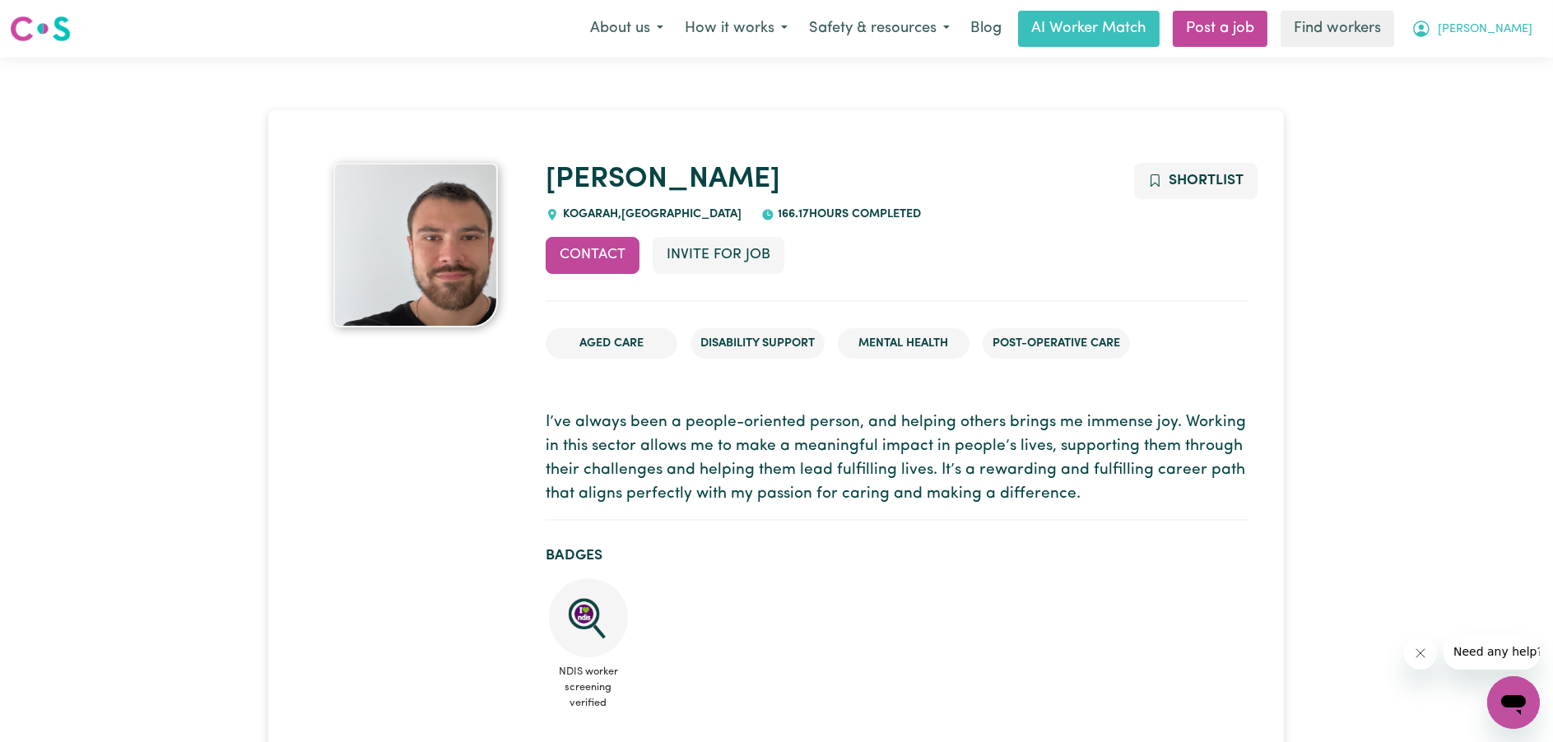
click at [1494, 41] on button "[PERSON_NAME]" at bounding box center [1472, 29] width 142 height 35
click at [1482, 54] on link "My Dashboard" at bounding box center [1477, 64] width 130 height 31
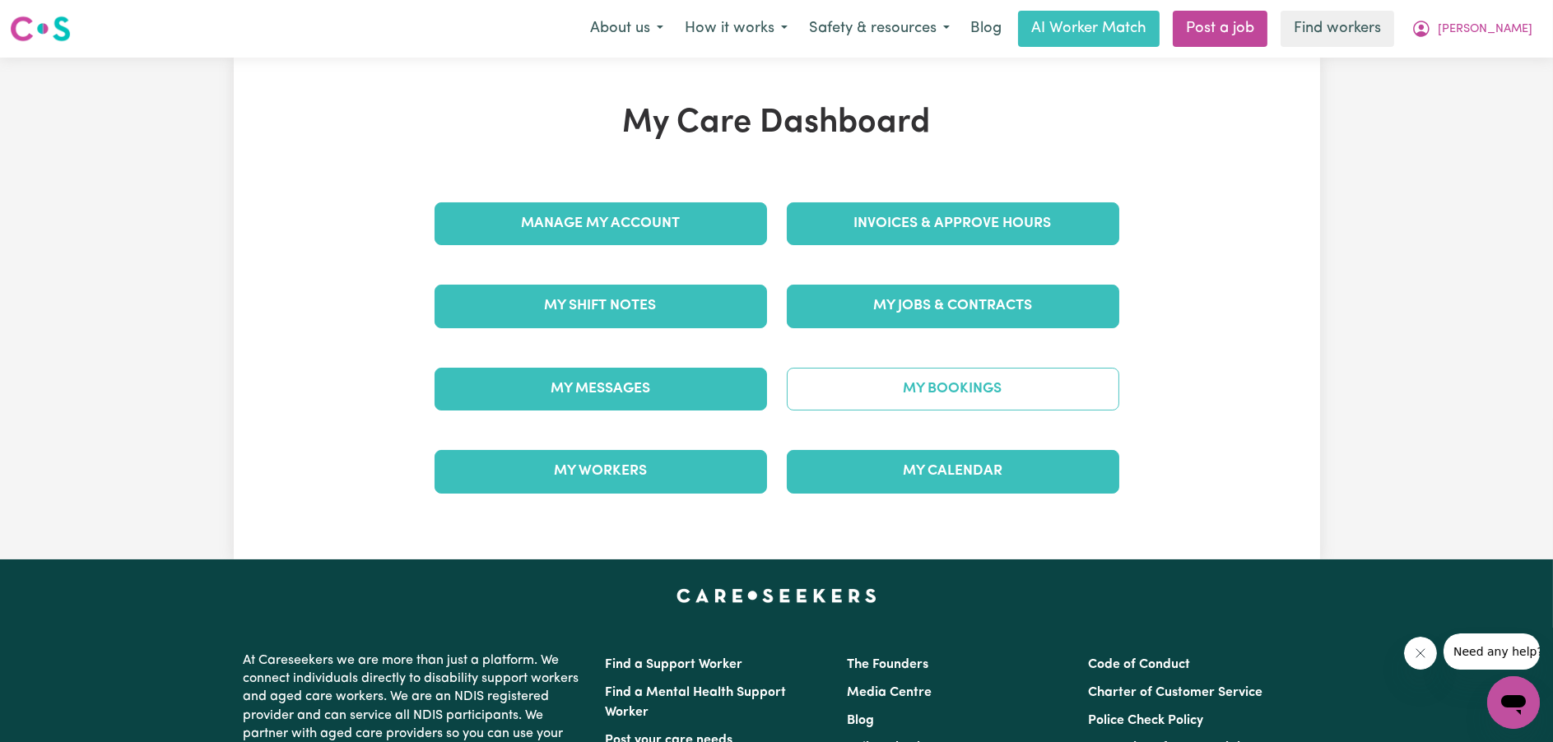
click at [856, 388] on link "My Bookings" at bounding box center [953, 389] width 333 height 43
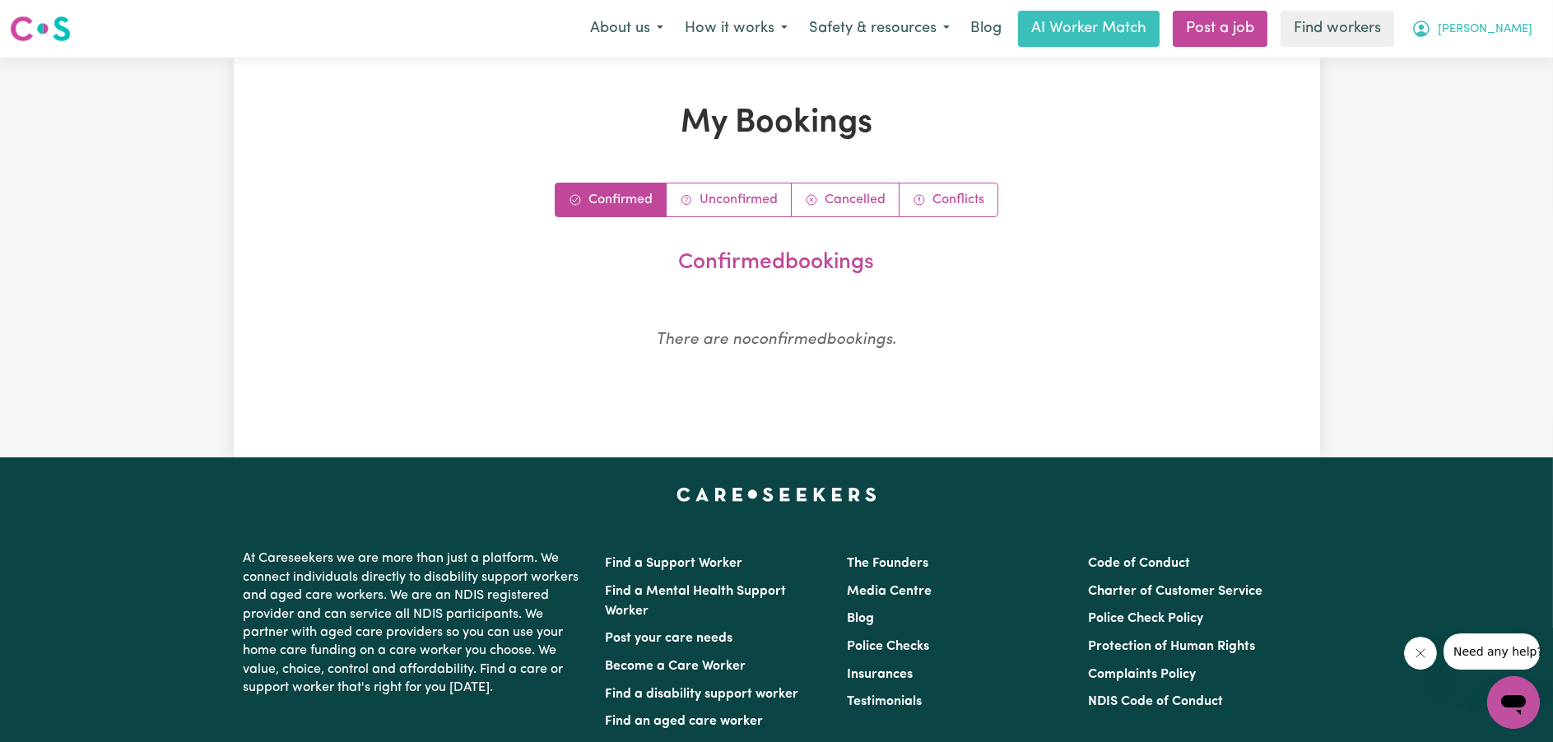
click at [1487, 26] on span "[PERSON_NAME]" at bounding box center [1485, 30] width 95 height 18
click at [1484, 53] on link "My Dashboard" at bounding box center [1477, 64] width 130 height 31
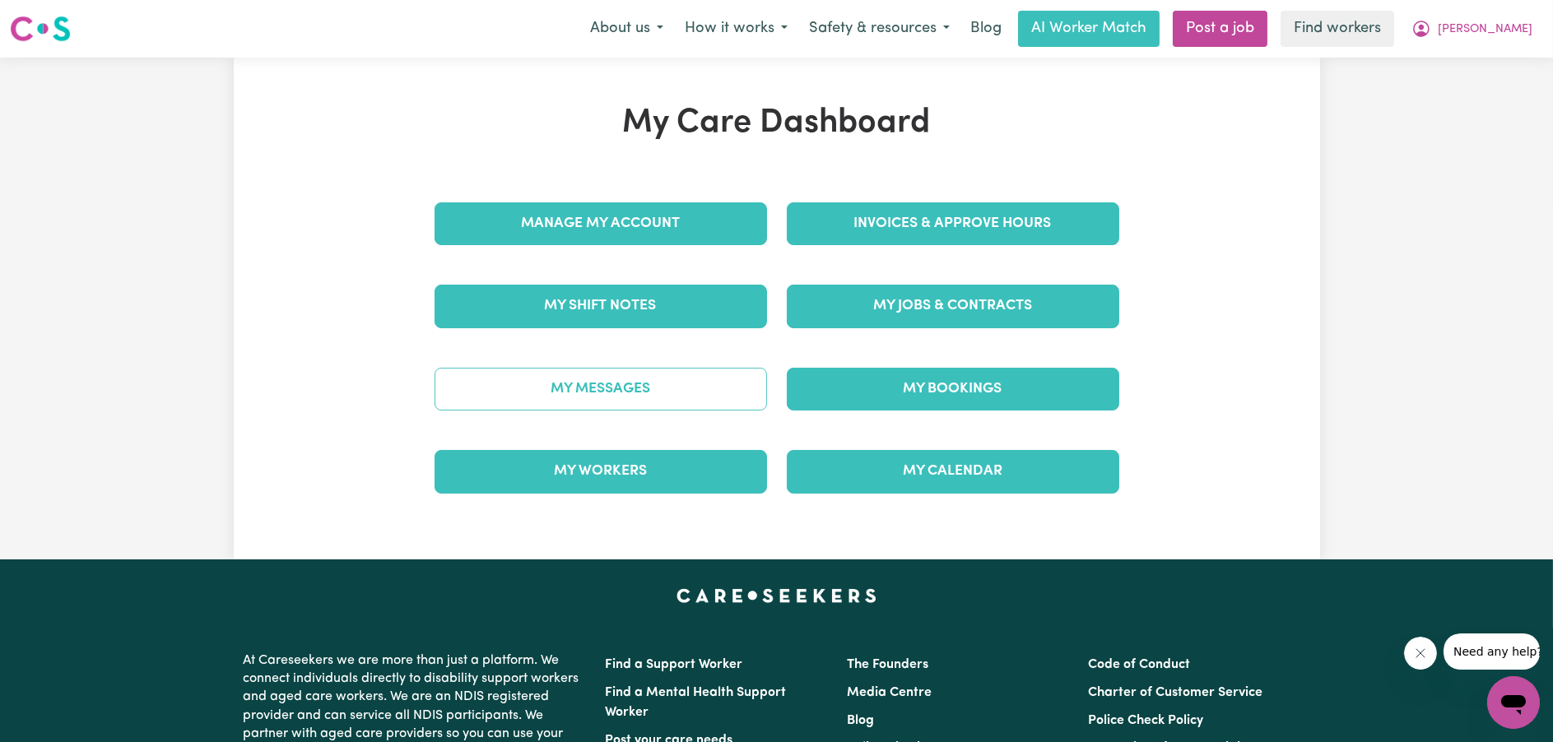
click at [646, 372] on link "My Messages" at bounding box center [601, 389] width 333 height 43
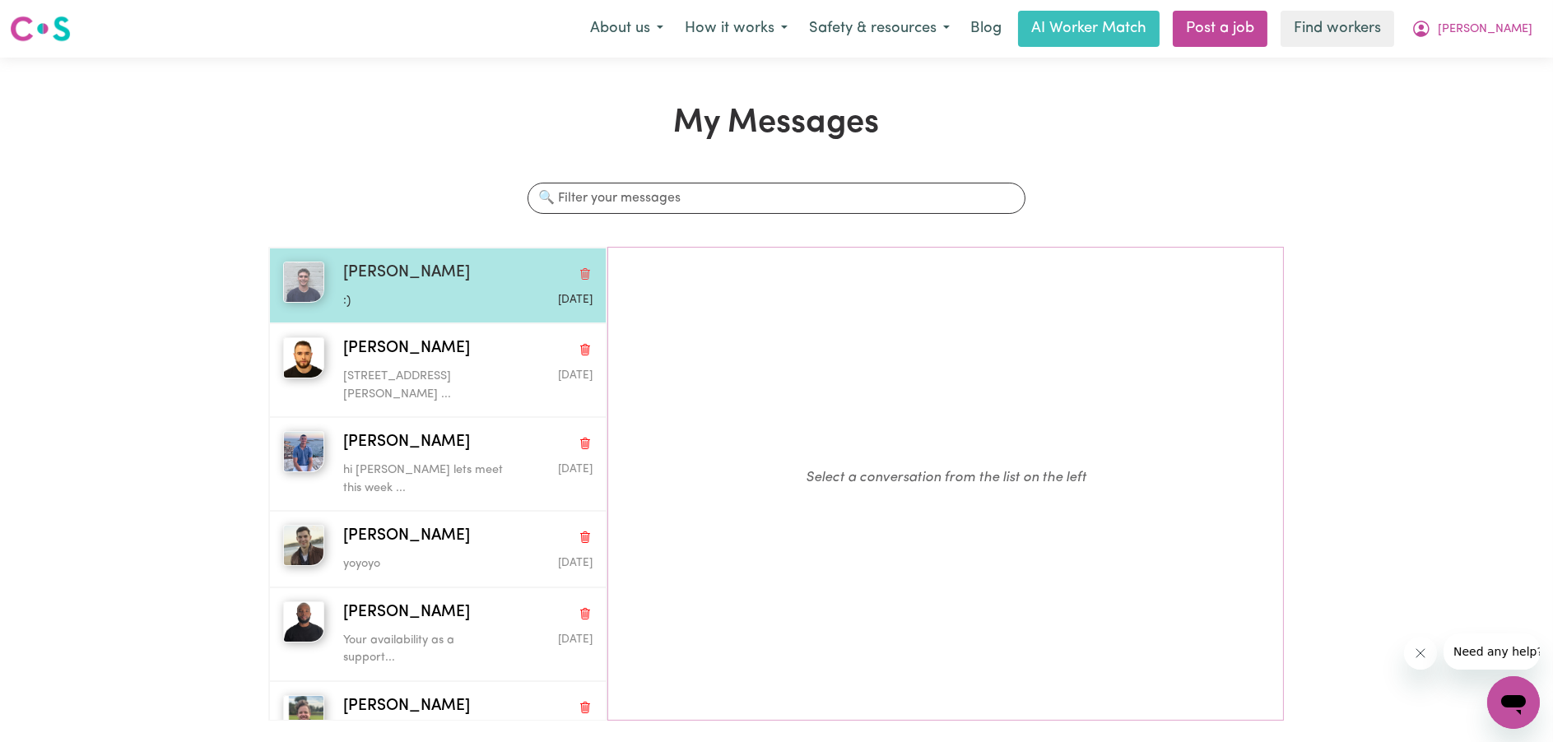
click at [491, 300] on p ":)" at bounding box center [426, 301] width 166 height 18
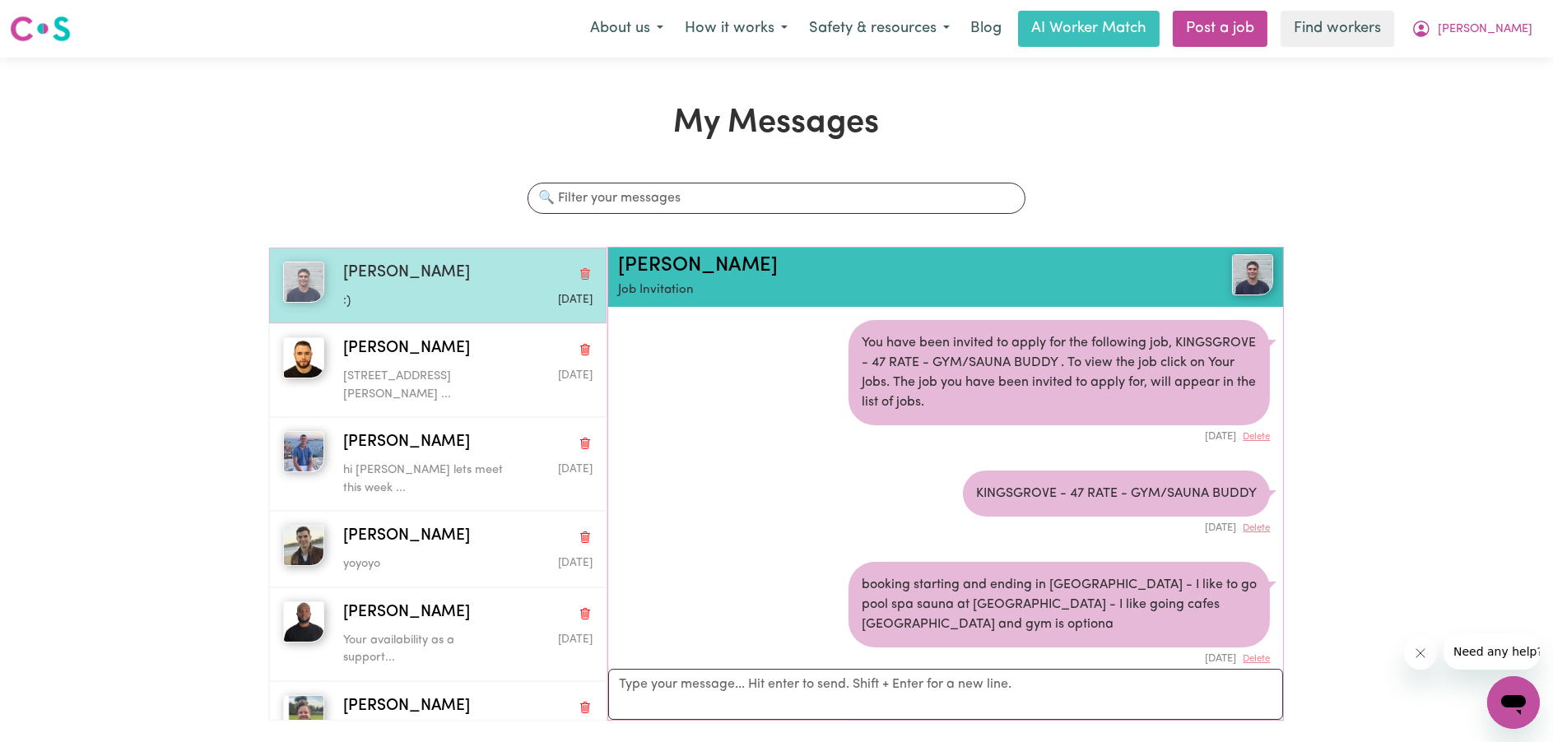
scroll to position [1208, 0]
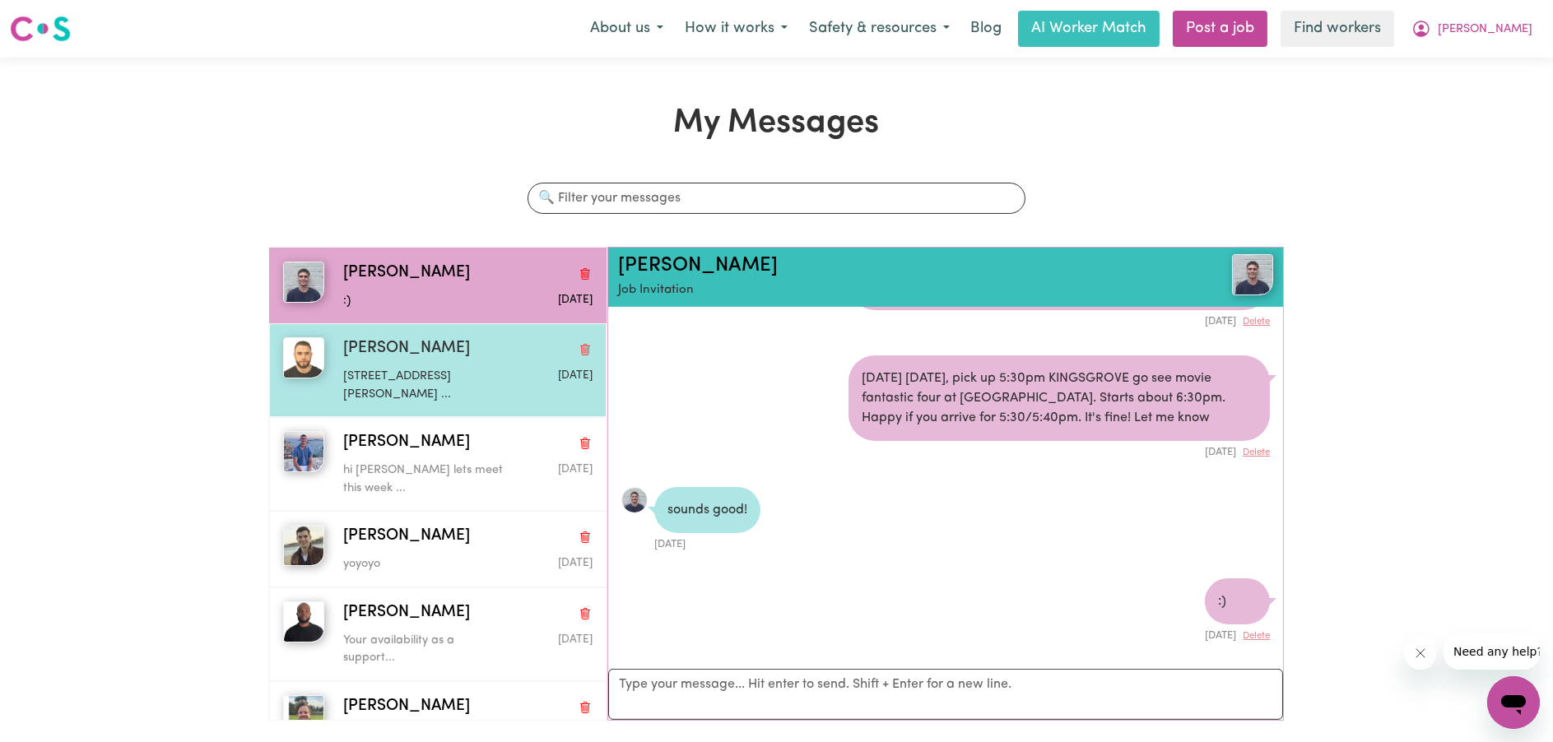
click at [475, 368] on p "1/15 Thorpe Rd KINGSGROVE NSW ..." at bounding box center [426, 385] width 166 height 35
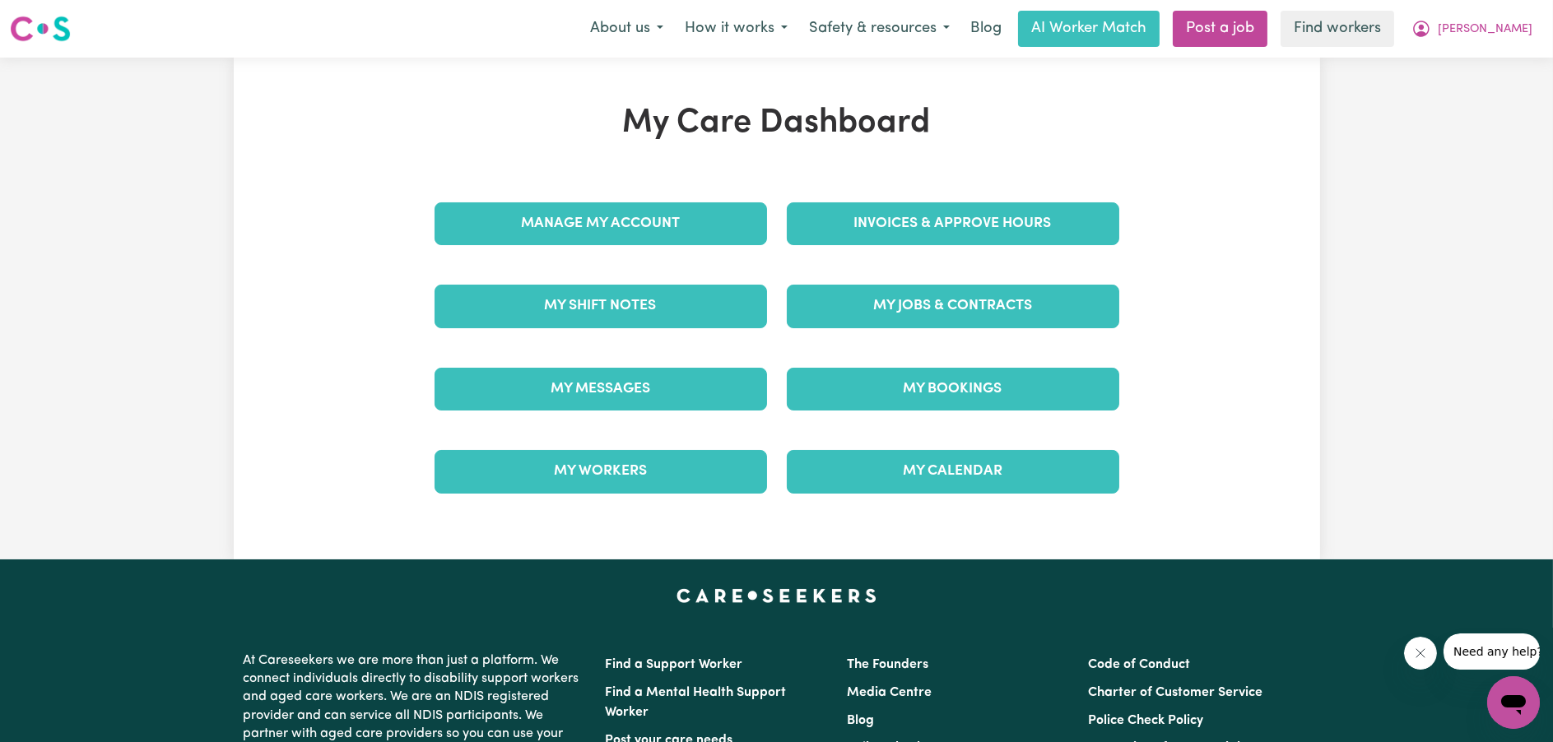
click at [1039, 199] on div "Invoices & Approve Hours" at bounding box center [953, 224] width 352 height 82
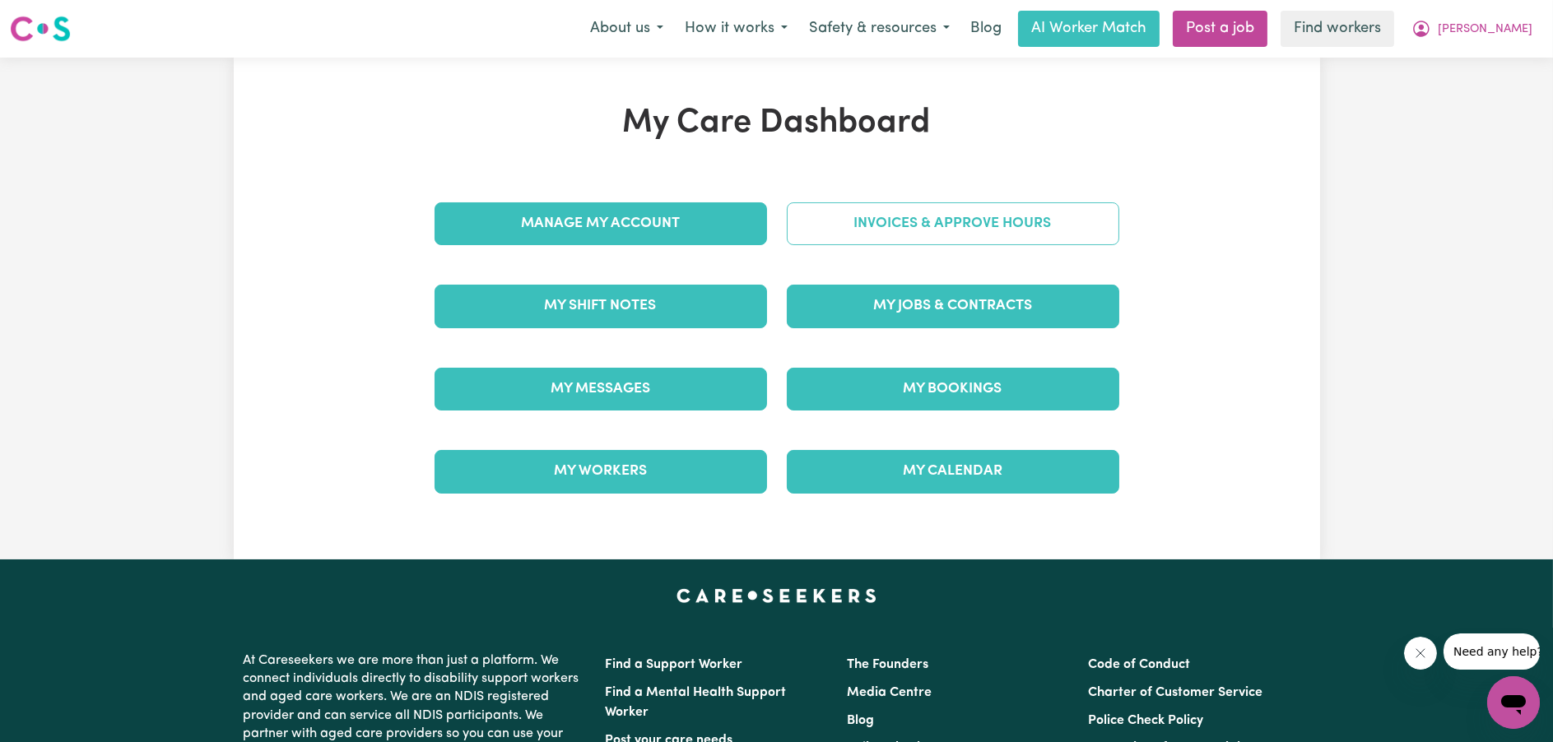
click at [1020, 225] on link "Invoices & Approve Hours" at bounding box center [953, 223] width 333 height 43
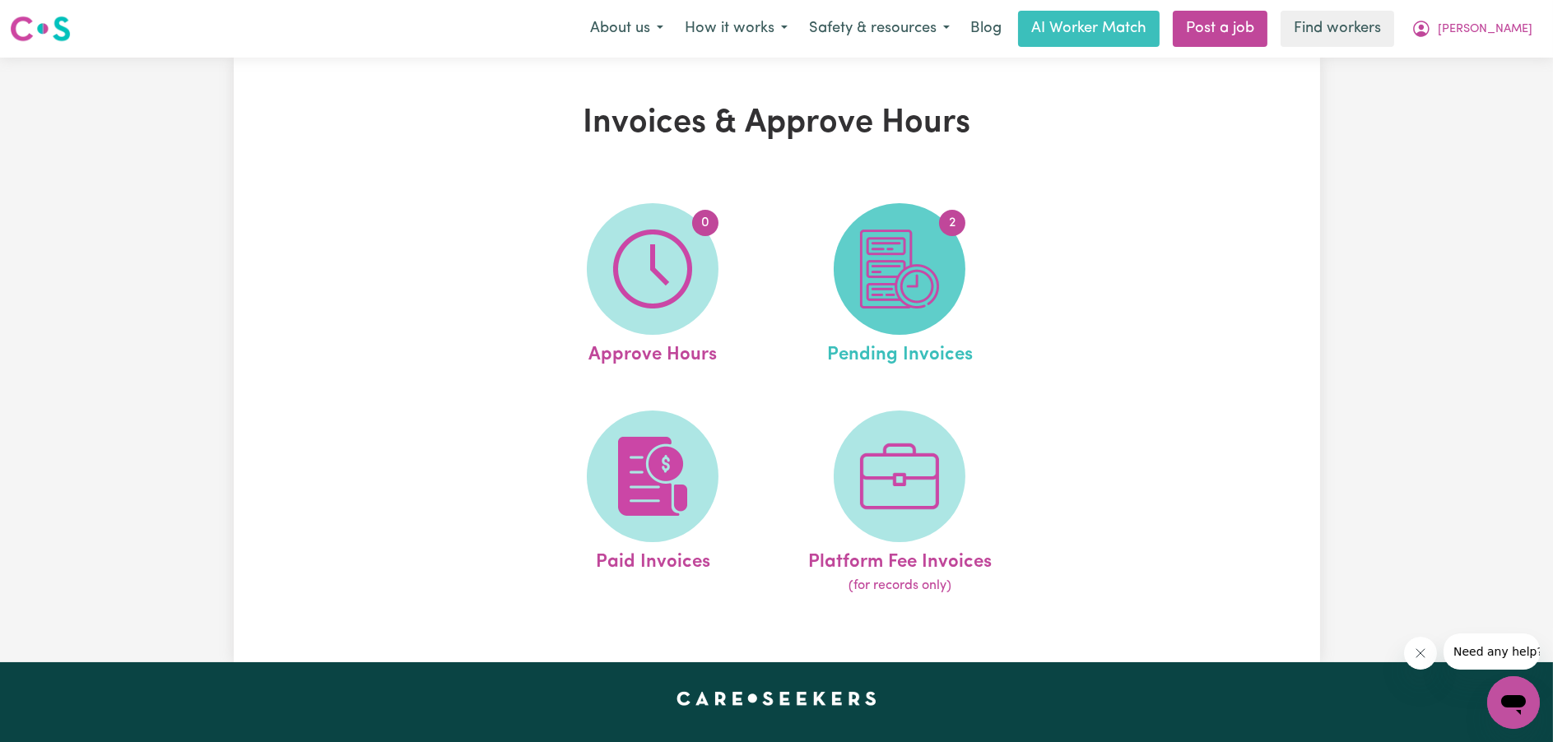
click at [917, 272] on img at bounding box center [899, 269] width 79 height 79
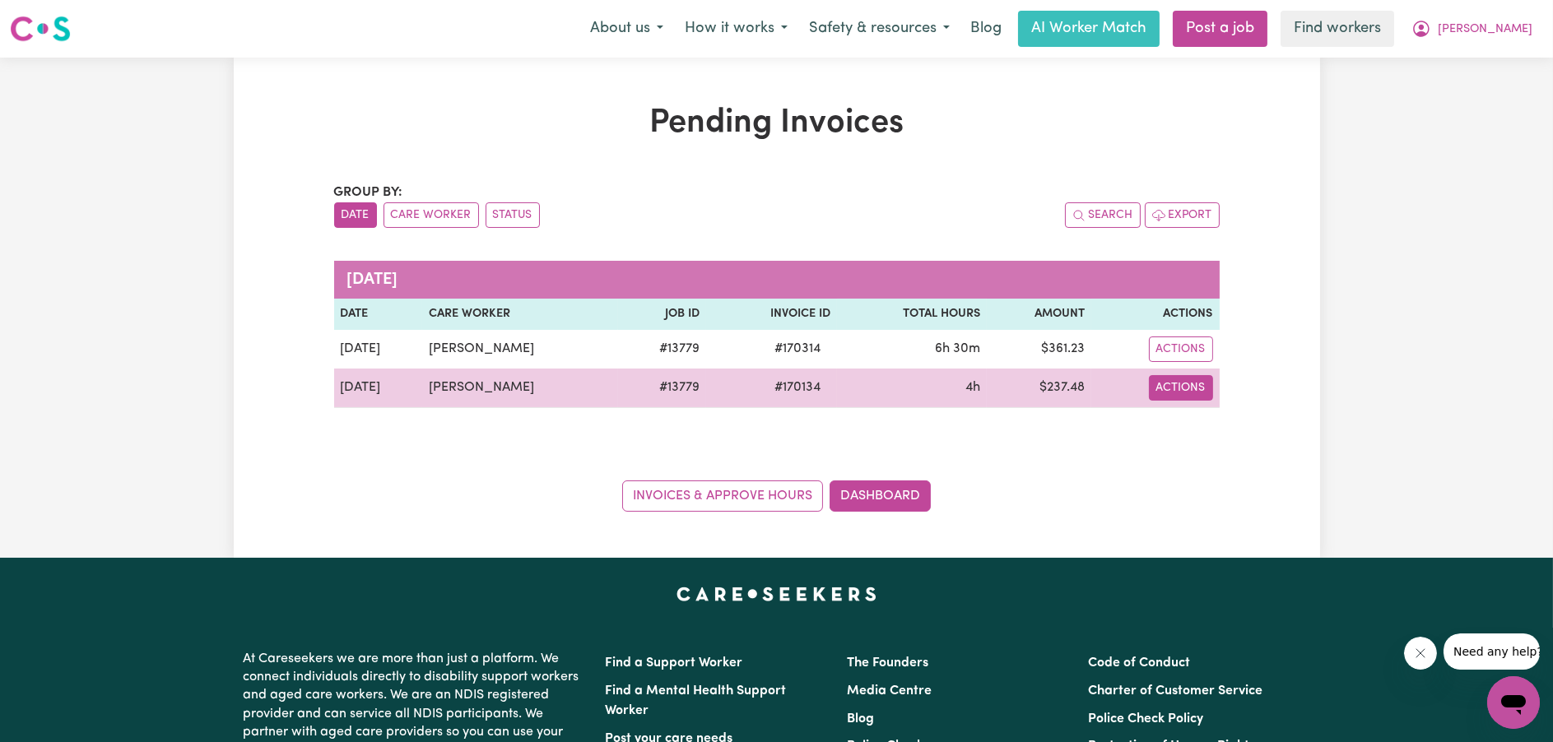
click at [1175, 362] on button "Actions" at bounding box center [1181, 350] width 64 height 26
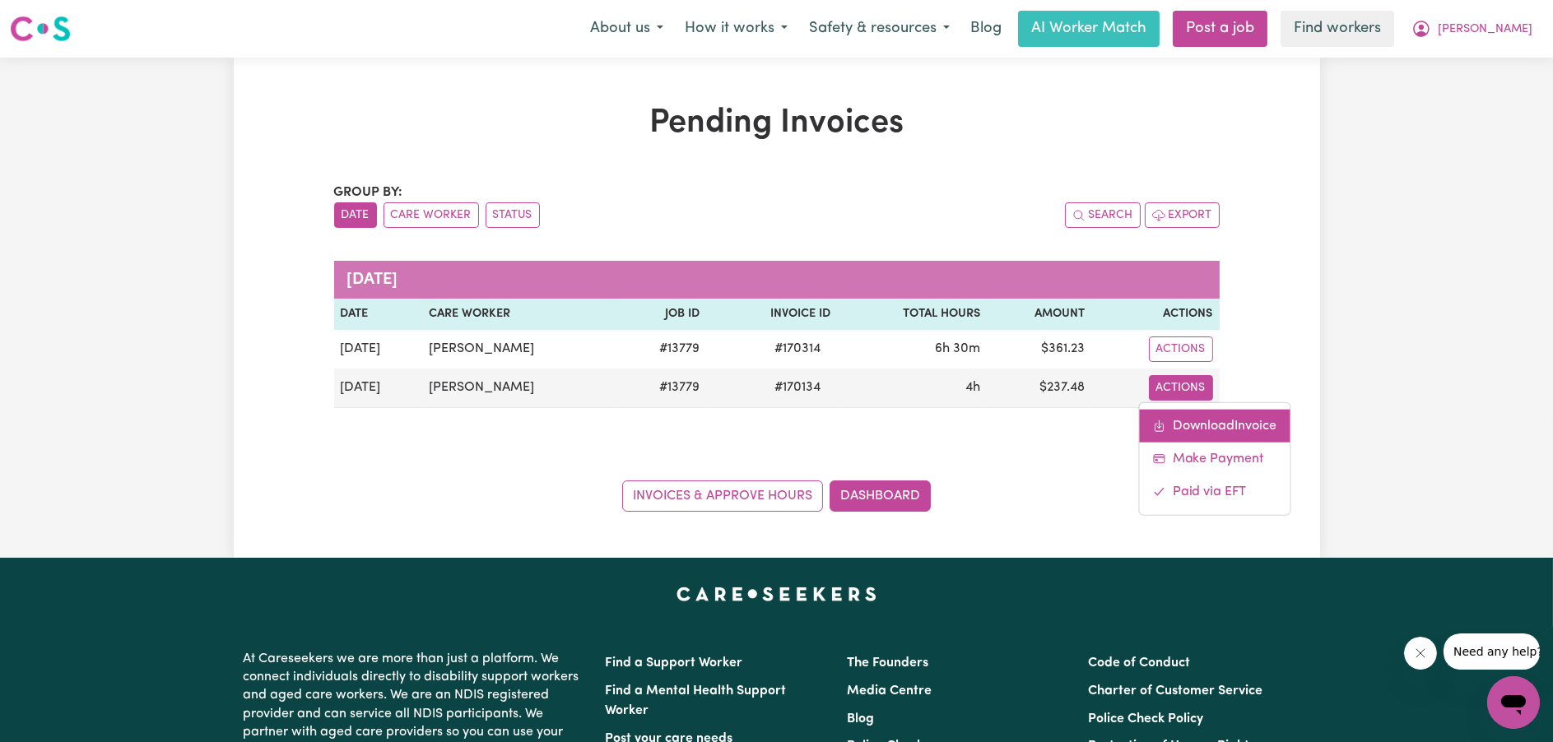
click at [1191, 411] on link "Download Invoice" at bounding box center [1215, 425] width 151 height 33
